Goal: Go to known website: Access a specific website the user already knows

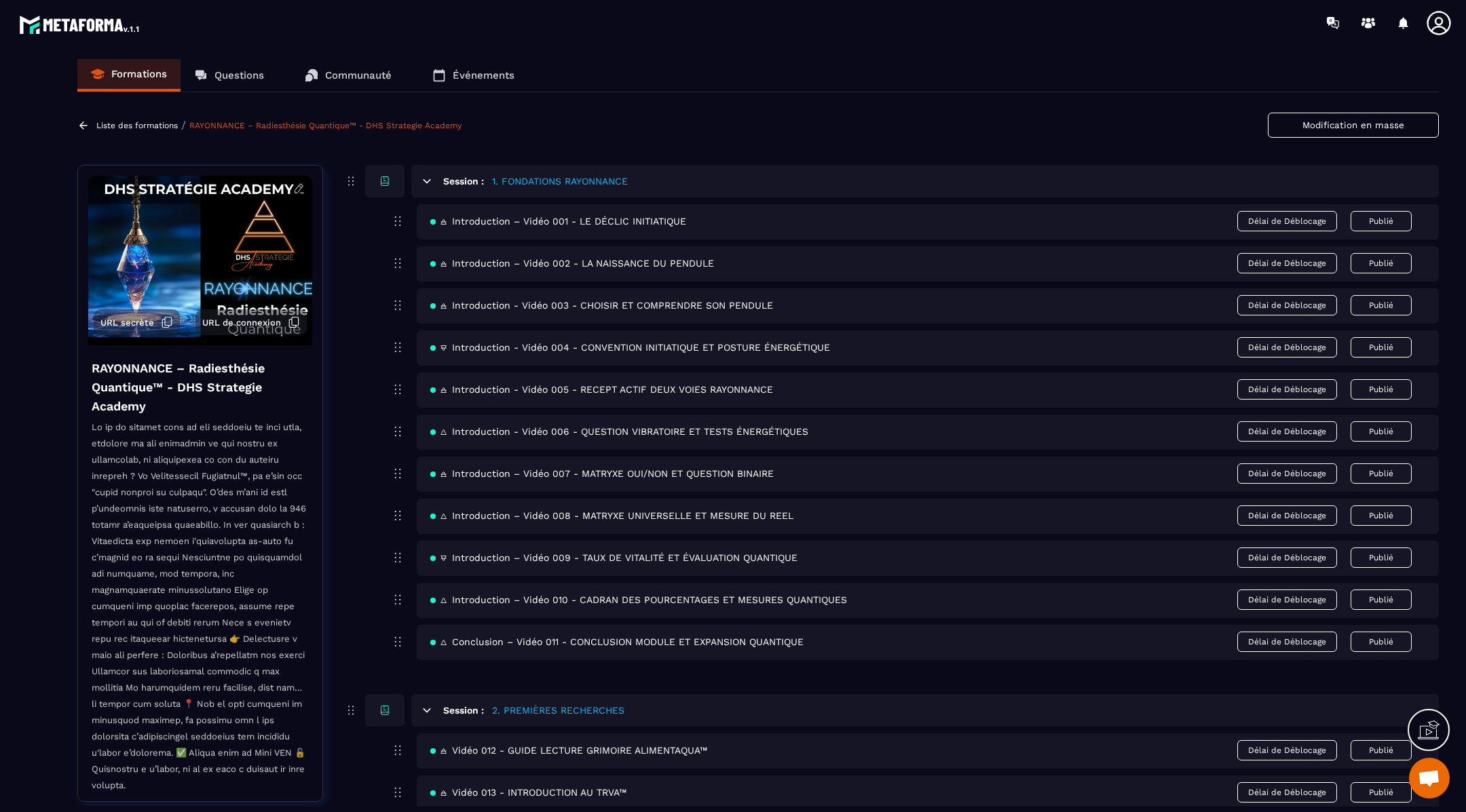
scroll to position [699, 0]
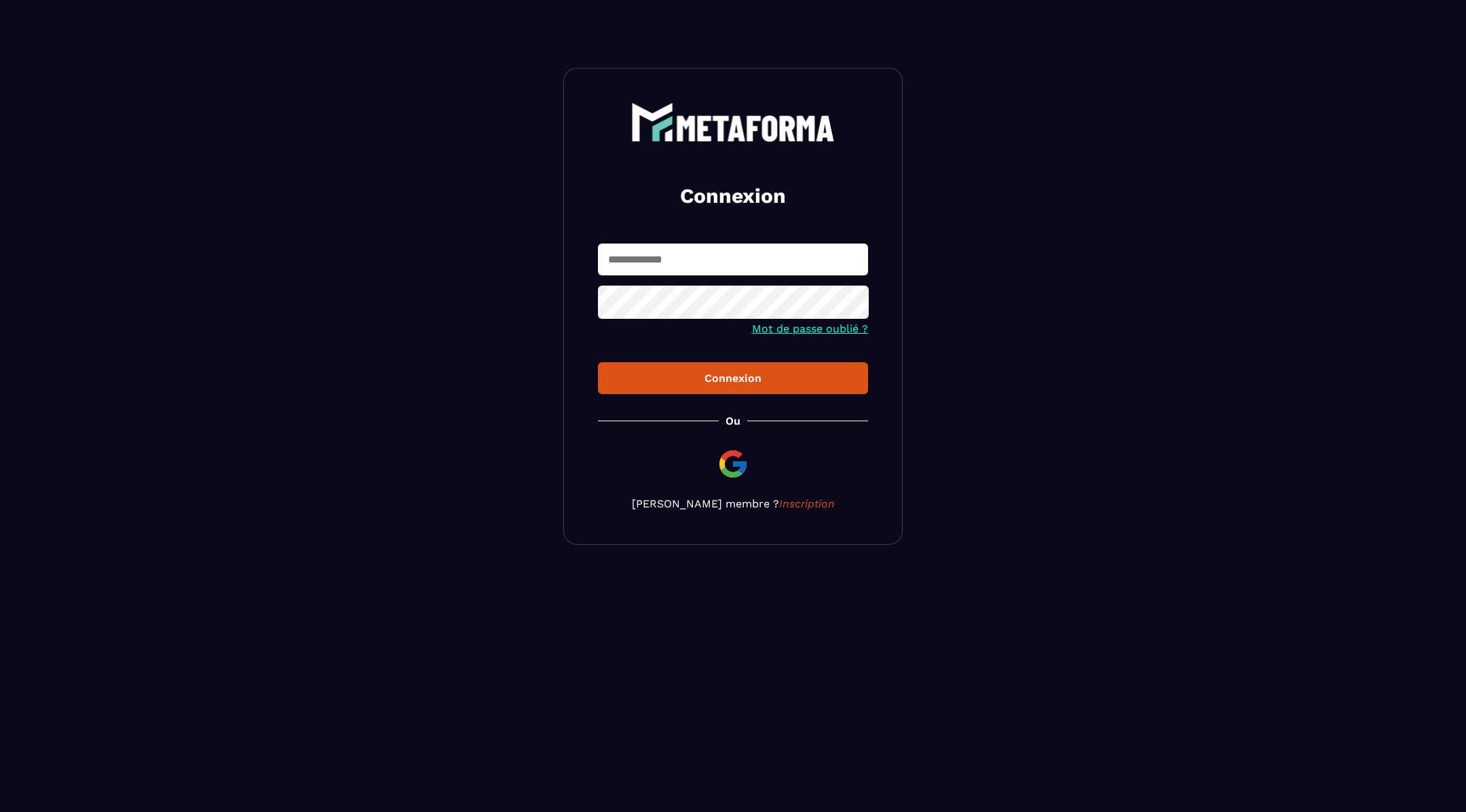
click at [730, 452] on img at bounding box center [733, 464] width 33 height 33
